Goal: Task Accomplishment & Management: Use online tool/utility

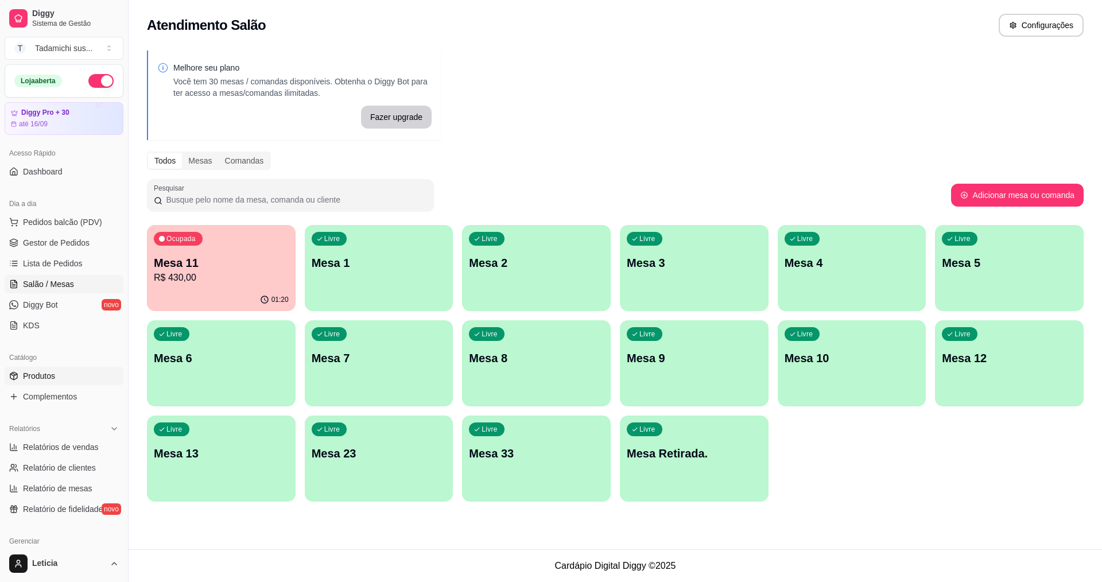
click at [32, 375] on span "Produtos" at bounding box center [39, 375] width 32 height 11
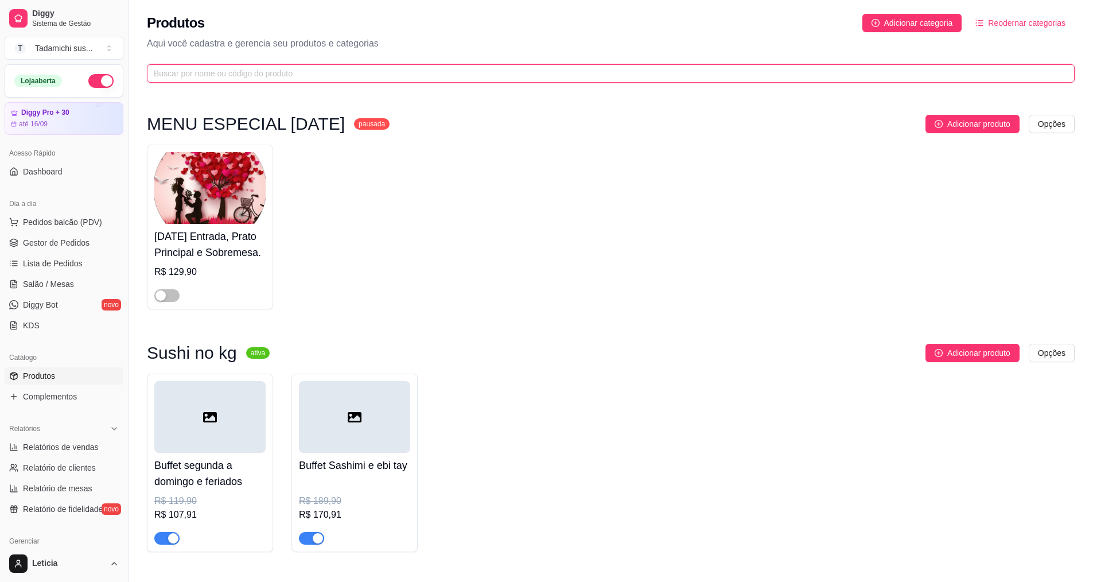
click at [242, 69] on input "text" at bounding box center [606, 73] width 905 height 13
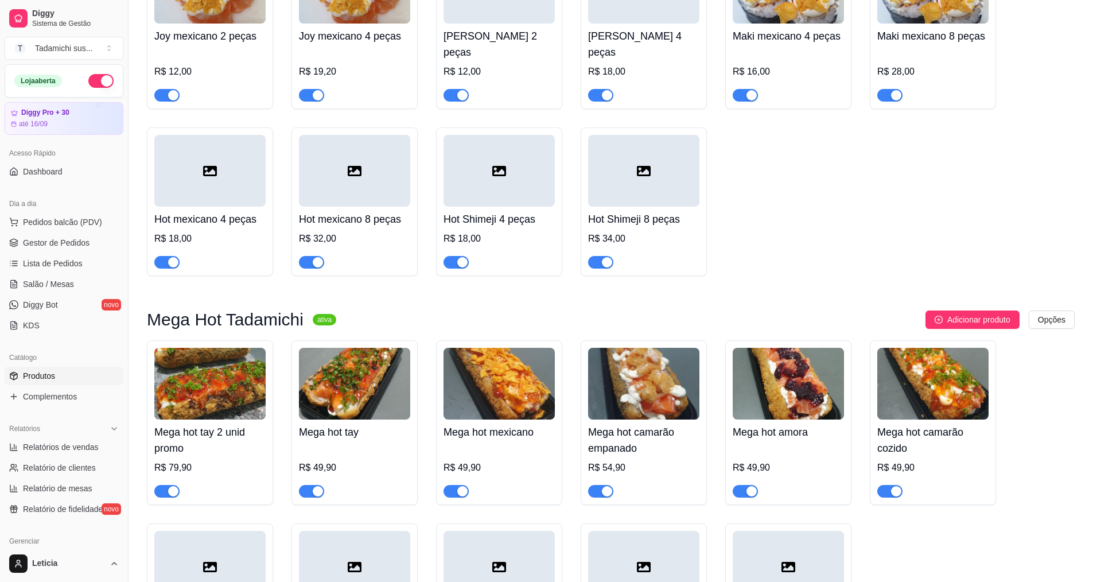
scroll to position [918, 0]
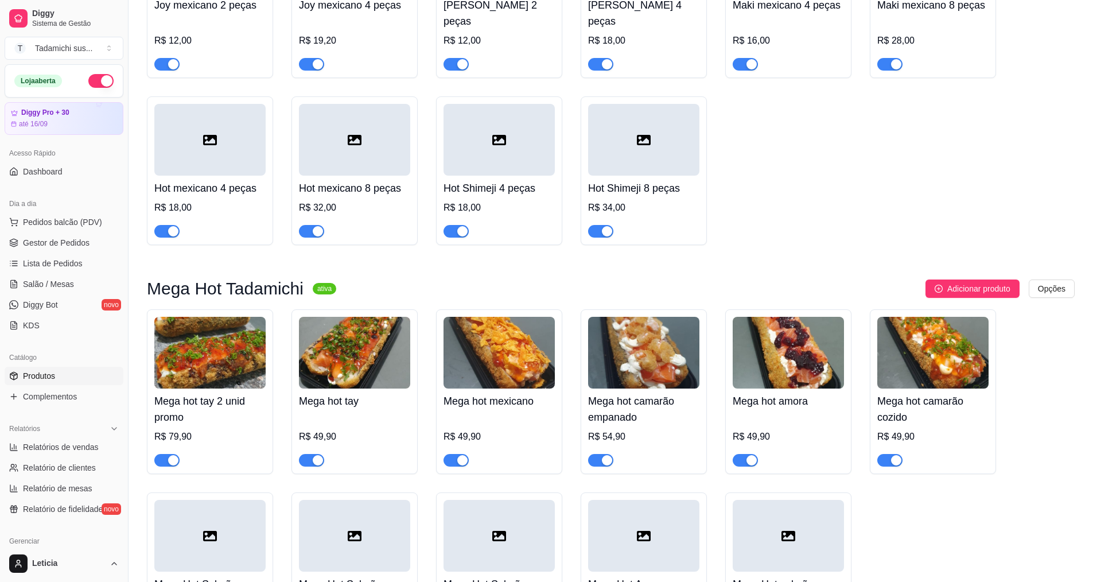
type input "me"
drag, startPoint x: 313, startPoint y: 539, endPoint x: 297, endPoint y: 551, distance: 19.7
drag, startPoint x: 297, startPoint y: 551, endPoint x: 984, endPoint y: 446, distance: 694.4
click at [1002, 441] on div "Mega hot tay 2 unid promo R$ 79,90 Mega hot tay R$ 49,90 Mega hot mexicano R$ 4…" at bounding box center [611, 483] width 928 height 348
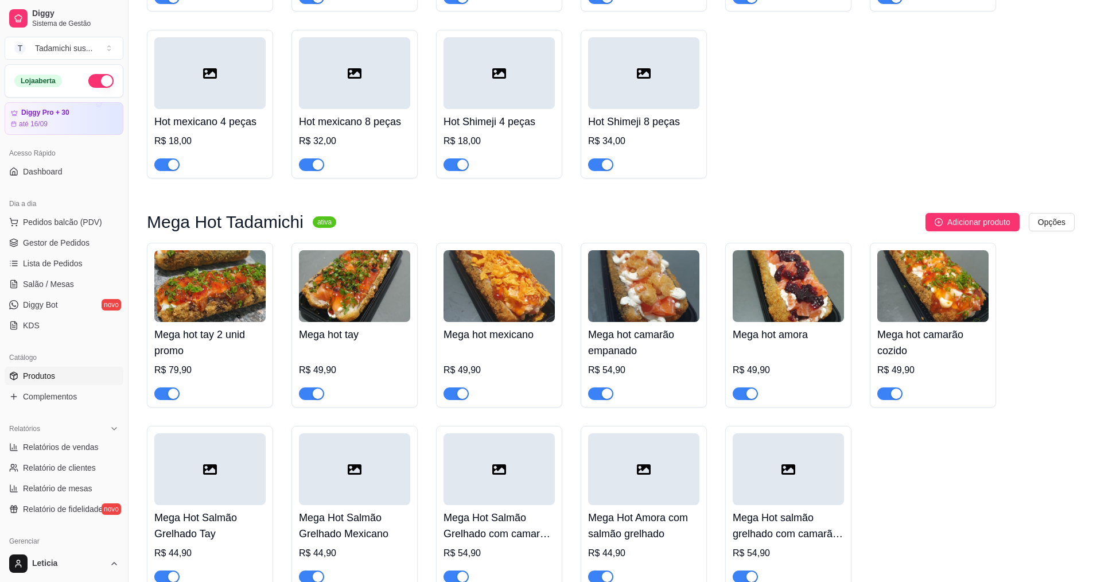
scroll to position [976, 0]
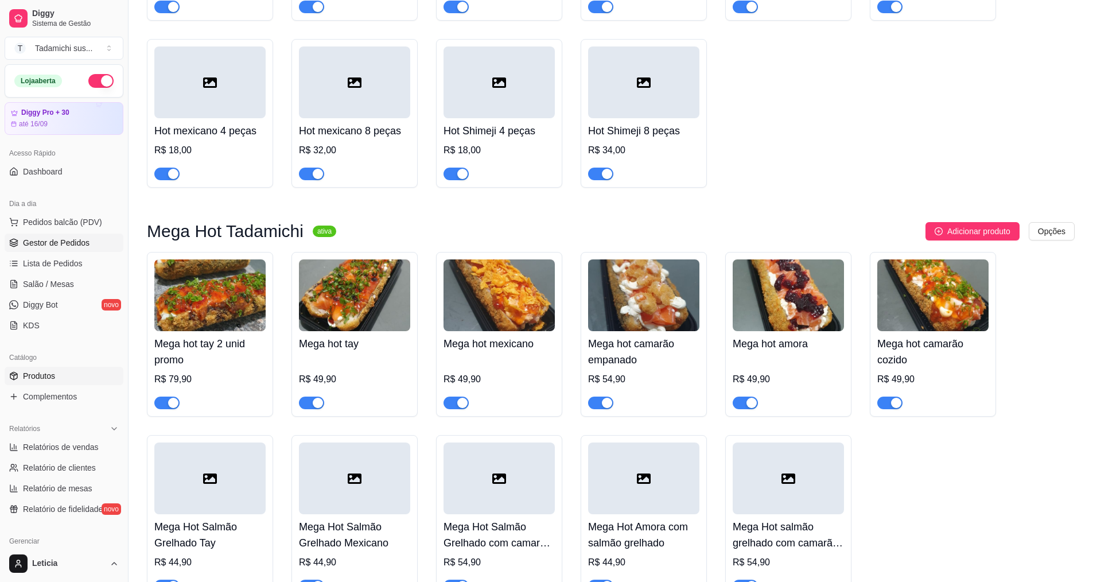
click at [73, 244] on span "Gestor de Pedidos" at bounding box center [56, 242] width 67 height 11
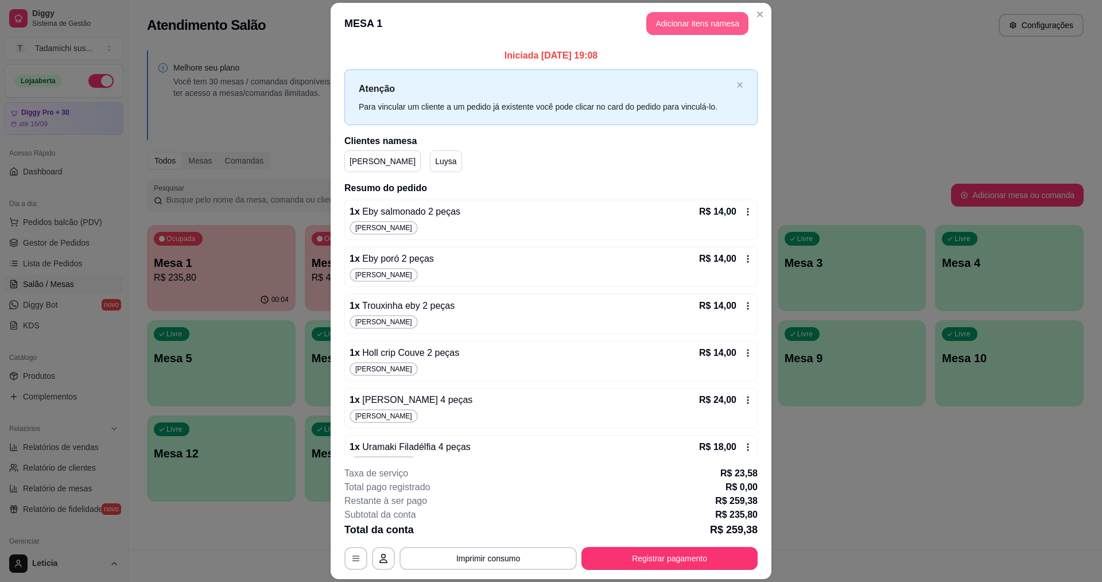
click at [668, 23] on button "Adicionar itens na mesa" at bounding box center [697, 23] width 102 height 23
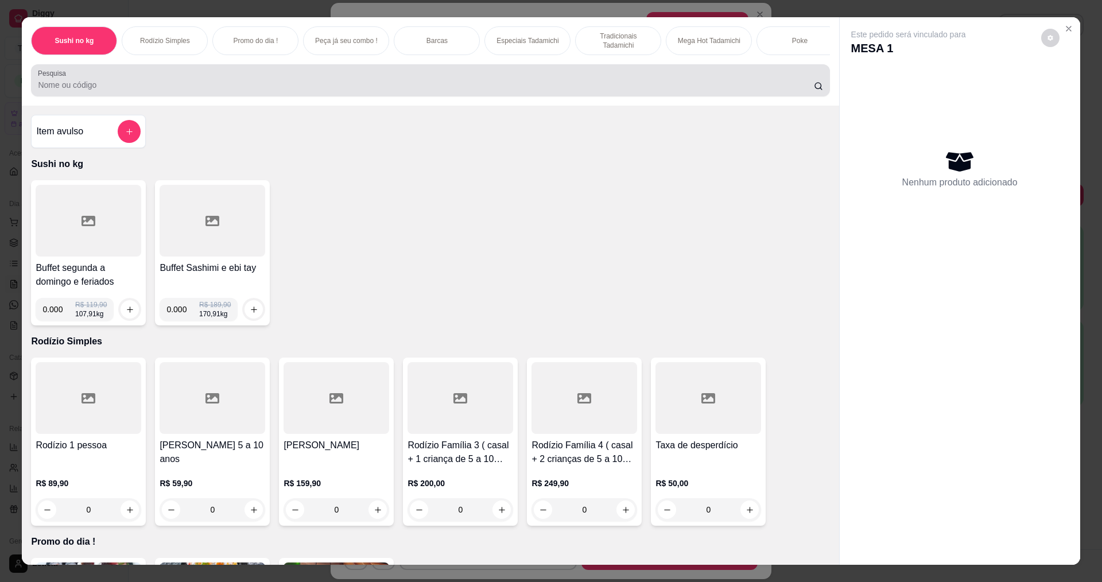
click at [360, 91] on input "Pesquisa" at bounding box center [425, 84] width 775 height 11
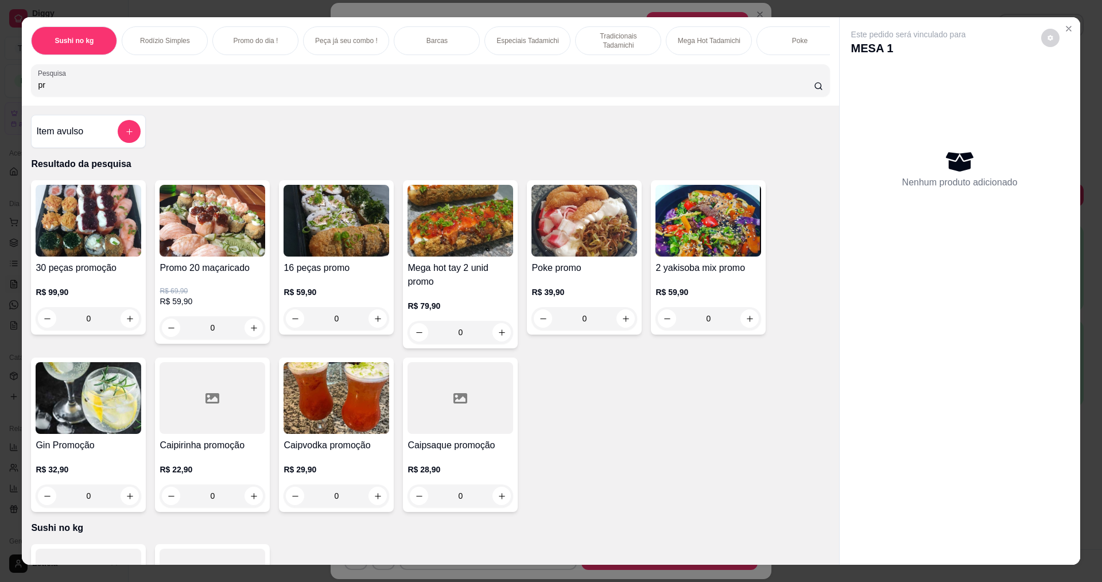
type input "p"
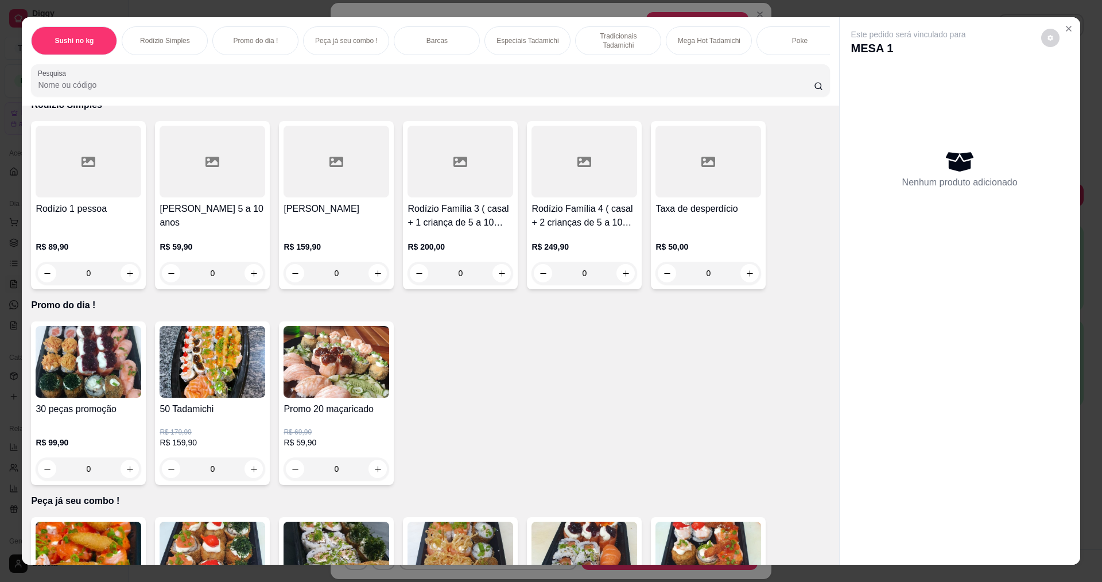
scroll to position [57, 0]
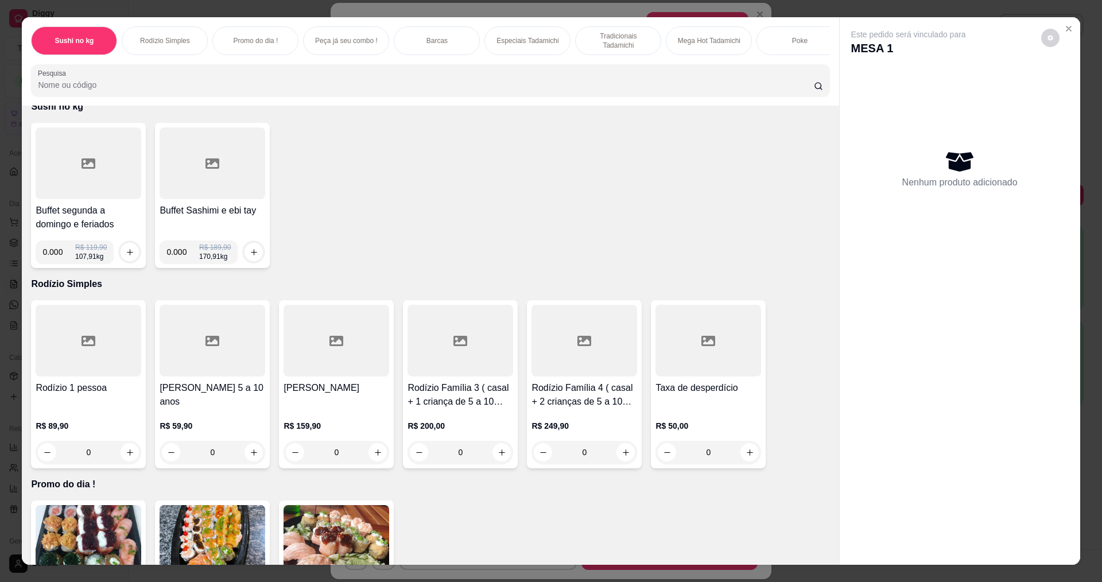
click at [443, 90] on input "Pesquisa" at bounding box center [425, 84] width 775 height 11
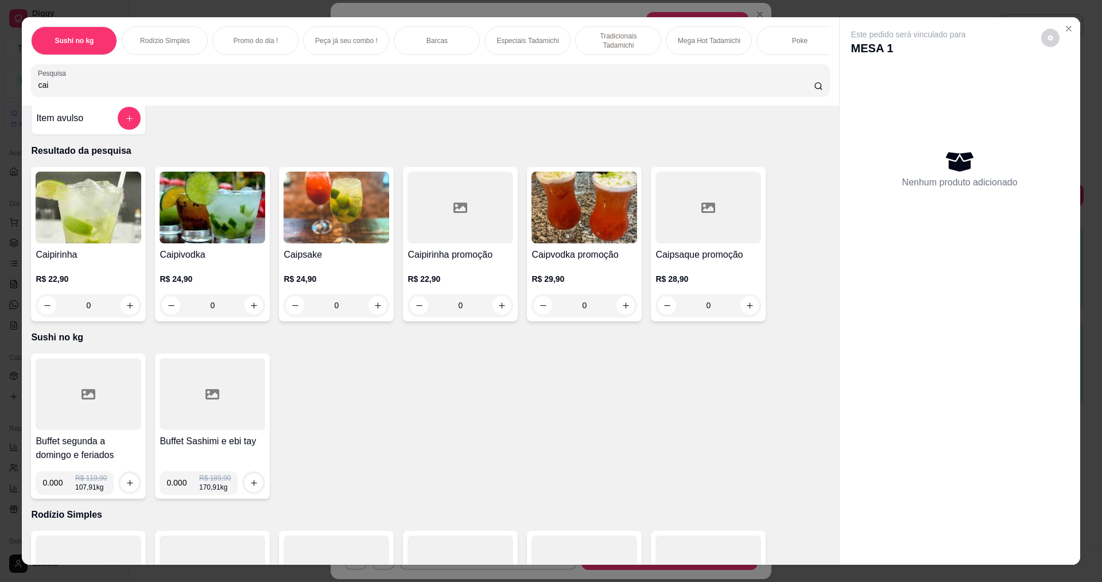
scroll to position [0, 0]
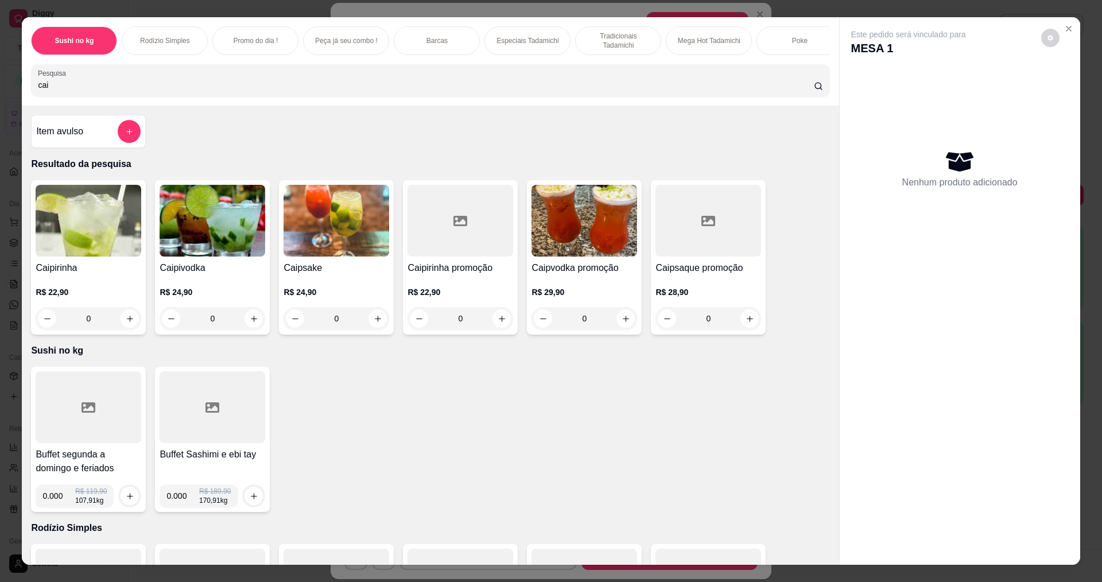
click at [157, 91] on input "cai" at bounding box center [425, 84] width 775 height 11
type input "c"
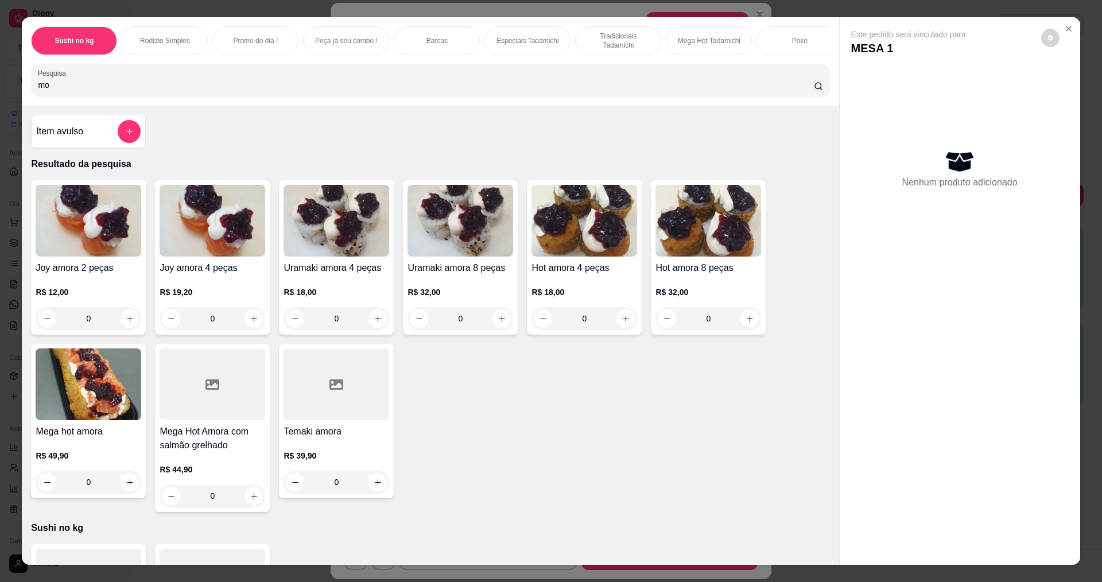
type input "m"
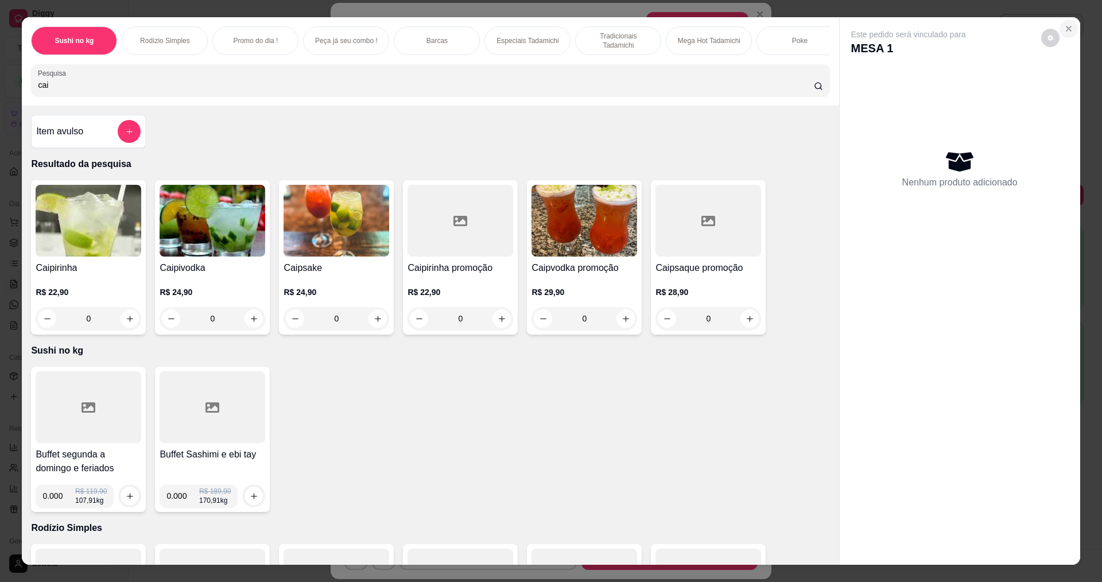
type input "cai"
click at [1067, 26] on icon "Close" at bounding box center [1068, 28] width 9 height 9
